Goal: Task Accomplishment & Management: Use online tool/utility

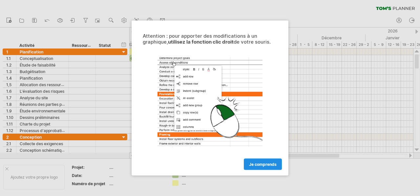
click at [264, 165] on font "Je comprends" at bounding box center [263, 164] width 28 height 5
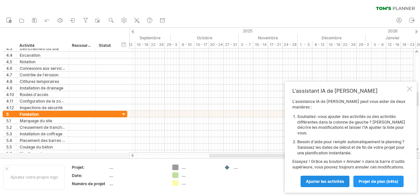
click at [329, 180] on font "Ajuster les activités" at bounding box center [324, 181] width 38 height 5
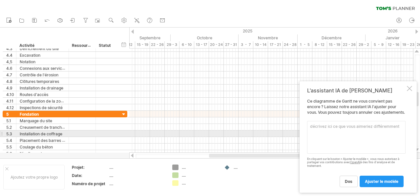
click at [332, 132] on textarea at bounding box center [356, 137] width 98 height 33
paste textarea "Gantt Chart"
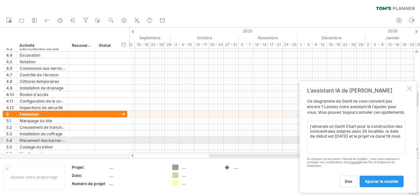
click at [321, 142] on textarea "j'aimerais un Gantt Chart pour la construction des minicentrales solaires dans …" at bounding box center [356, 137] width 98 height 33
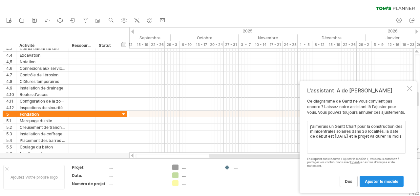
type textarea "j'aimerais un Gantt Chart pour la construction des minicentrales solaires dans …"
click at [388, 183] on font "ajuster le modèle" at bounding box center [381, 181] width 33 height 5
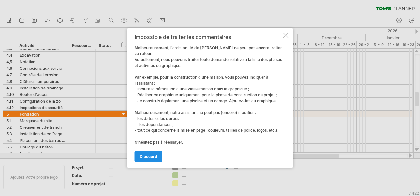
click at [144, 151] on link "d'accord" at bounding box center [148, 156] width 28 height 11
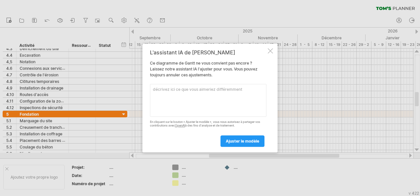
click at [172, 88] on textarea at bounding box center [208, 100] width 116 height 33
click at [183, 89] on textarea "inclure la consctruction de 36 mini centrale solaires dans le diagramme" at bounding box center [208, 100] width 116 height 33
click at [181, 89] on textarea "inclure la consctruction de 36 mini centrale solaires dans le diagramme" at bounding box center [208, 100] width 116 height 33
type textarea "inclure la construction de 36 mini centrale solaires dans le diagramme"
click at [243, 139] on font "ajuster le modèle" at bounding box center [242, 141] width 33 height 5
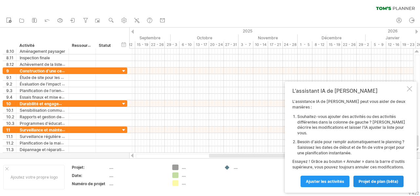
click at [374, 185] on link "projet de plan (bêta)" at bounding box center [378, 181] width 50 height 11
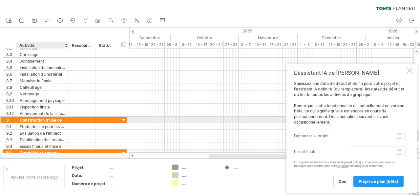
click at [49, 120] on font "Construction d'une centrale solaire" at bounding box center [53, 119] width 67 height 5
click at [121, 118] on div at bounding box center [124, 120] width 6 height 6
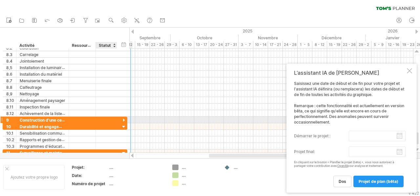
click at [121, 118] on div at bounding box center [124, 120] width 6 height 6
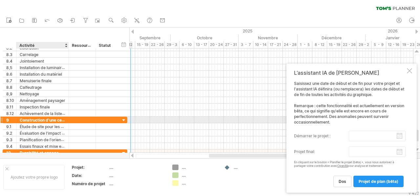
click at [39, 118] on font "Construction d'une centrale solaire" at bounding box center [53, 119] width 67 height 5
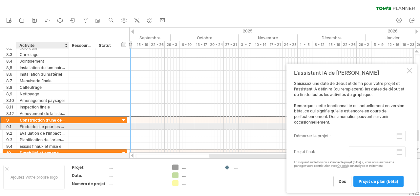
click at [55, 125] on font "Étude de site pour les emplacements solaires" at bounding box center [62, 126] width 84 height 5
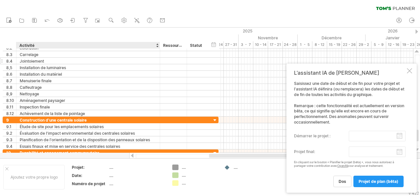
drag, startPoint x: 67, startPoint y: 46, endPoint x: 158, endPoint y: 63, distance: 92.6
click at [158, 63] on div "J'essaie d'accéder à [DOMAIN_NAME] De nouveau connecté... 0% effacer le filtre …" at bounding box center [210, 98] width 420 height 196
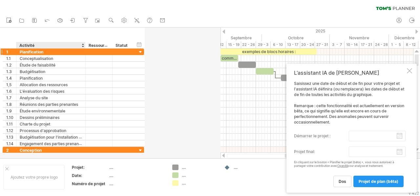
drag, startPoint x: 159, startPoint y: 45, endPoint x: 84, endPoint y: 54, distance: 75.0
click at [84, 54] on div "J'essaie d'accéder à [DOMAIN_NAME] De nouveau connecté... 0% effacer le filtre …" at bounding box center [210, 98] width 420 height 196
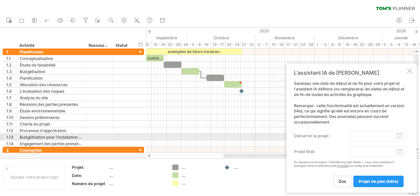
click at [399, 135] on input "démarrer le projet :" at bounding box center [376, 136] width 57 height 10
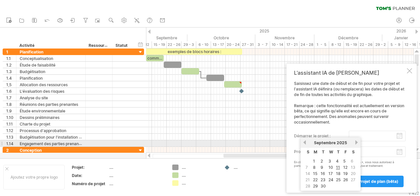
click at [355, 141] on link "suivant" at bounding box center [356, 142] width 5 height 5
click at [355, 141] on link "next" at bounding box center [356, 142] width 5 height 5
click at [355, 141] on link "suivant" at bounding box center [356, 142] width 5 height 5
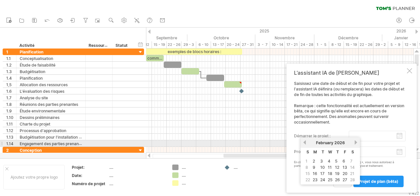
click at [355, 141] on link "next" at bounding box center [355, 142] width 5 height 5
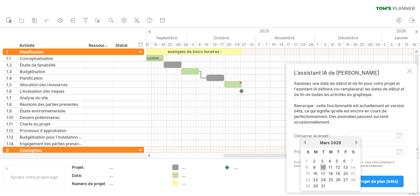
click at [321, 167] on font "10" at bounding box center [323, 167] width 5 height 5
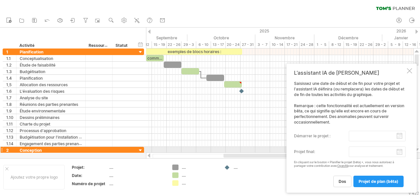
click at [400, 151] on body "progrès (100%) J'essaie d'accéder à [DOMAIN_NAME] De nouveau connecté... 0% eff…" at bounding box center [210, 98] width 420 height 197
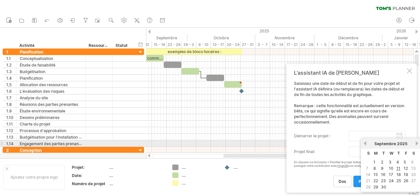
click at [419, 145] on div "précédent suivant [DATE]" at bounding box center [391, 143] width 60 height 10
click at [416, 145] on link "suivant" at bounding box center [416, 143] width 5 height 5
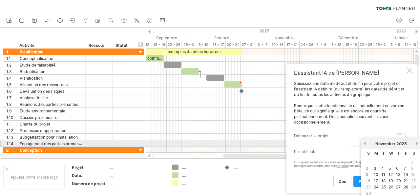
click at [416, 145] on link "next" at bounding box center [416, 143] width 5 height 5
click at [416, 145] on link "next" at bounding box center [415, 143] width 5 height 5
click at [416, 145] on link "suivant" at bounding box center [416, 143] width 5 height 5
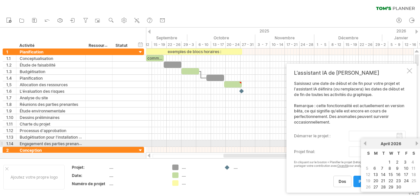
click at [416, 145] on link "next" at bounding box center [416, 143] width 5 height 5
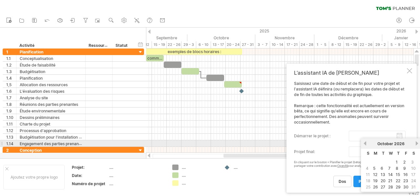
click at [416, 145] on link "next" at bounding box center [416, 143] width 5 height 5
click at [416, 145] on link "suivant" at bounding box center [415, 143] width 5 height 5
click at [416, 145] on link "suivant" at bounding box center [416, 143] width 5 height 5
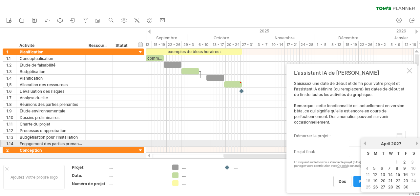
click at [416, 145] on link "next" at bounding box center [416, 143] width 5 height 5
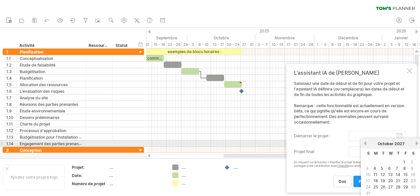
click at [416, 145] on link "next" at bounding box center [416, 143] width 5 height 5
click at [416, 145] on link "suivant" at bounding box center [416, 143] width 5 height 5
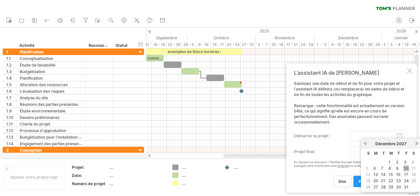
click at [407, 167] on font "10" at bounding box center [406, 168] width 5 height 5
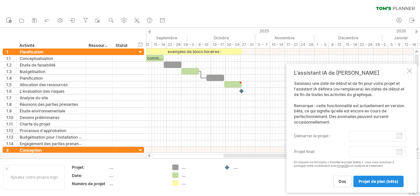
click at [379, 183] on font "projet de plan (bêta)" at bounding box center [378, 181] width 40 height 5
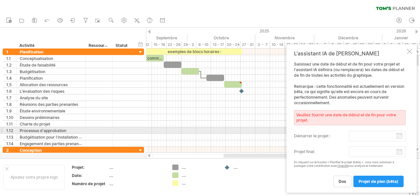
click at [364, 132] on input "démarrer le projet :" at bounding box center [376, 136] width 57 height 10
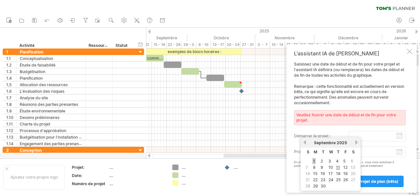
click at [314, 161] on font "1" at bounding box center [314, 161] width 2 height 5
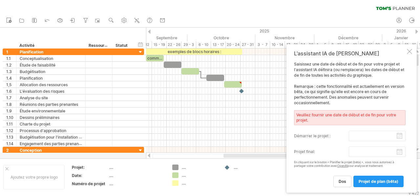
click at [386, 153] on body "progrès (100%) J'essaie d'accéder à [DOMAIN_NAME] De nouveau connecté... 0% eff…" at bounding box center [210, 98] width 420 height 197
click at [327, 152] on label "projet final:" at bounding box center [321, 152] width 55 height 10
click at [348, 152] on input "projet final:" at bounding box center [376, 152] width 57 height 10
click at [340, 180] on font "dos" at bounding box center [342, 181] width 8 height 5
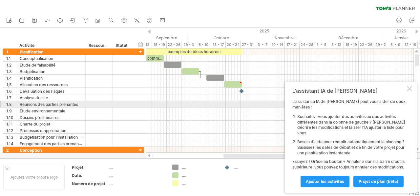
click at [407, 91] on div at bounding box center [408, 88] width 5 height 5
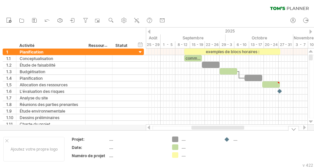
drag, startPoint x: 234, startPoint y: 127, endPoint x: 222, endPoint y: 131, distance: 12.9
click at [222, 131] on div "J'essaie d'accéder à [DOMAIN_NAME] De nouveau connecté... 0% effacer le filtre …" at bounding box center [157, 84] width 314 height 168
